Goal: Find specific page/section: Find specific page/section

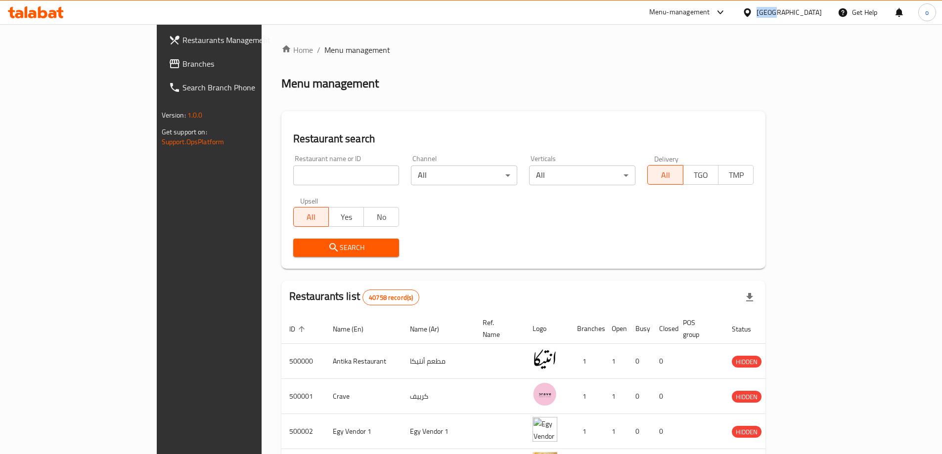
click at [756, 11] on div at bounding box center [749, 12] width 14 height 11
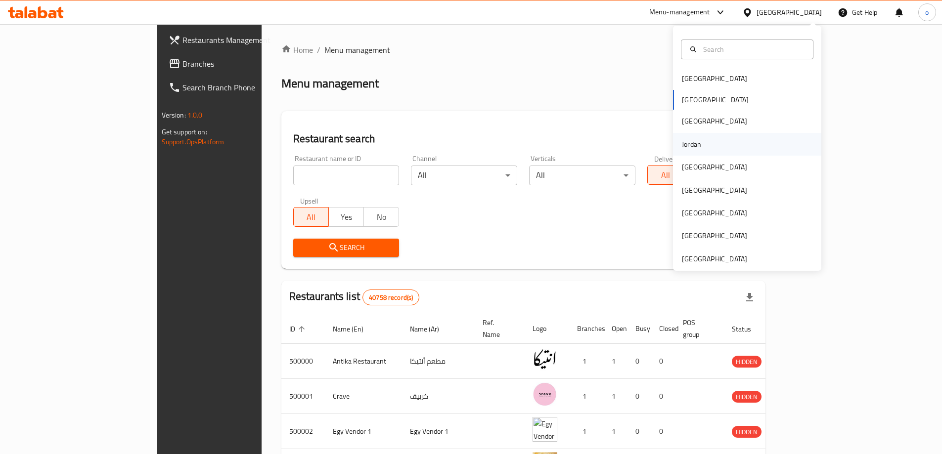
click at [699, 139] on div "Jordan" at bounding box center [691, 144] width 35 height 23
